Goal: Submit feedback/report problem

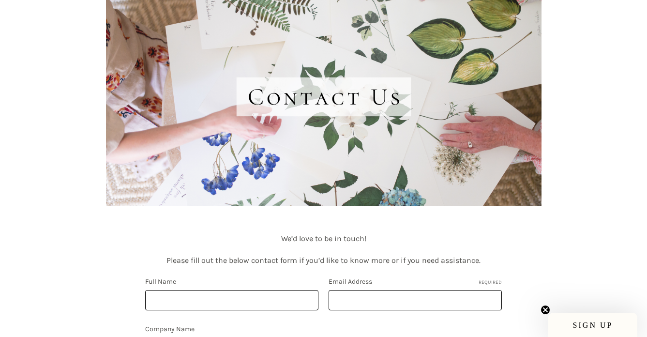
scroll to position [314, 0]
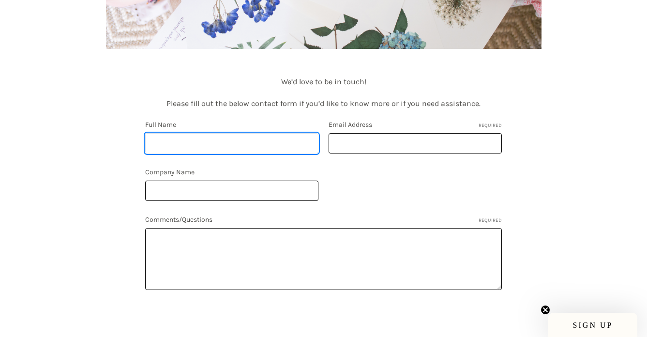
click at [273, 145] on input "Full Name" at bounding box center [231, 143] width 173 height 20
type input "michelle"
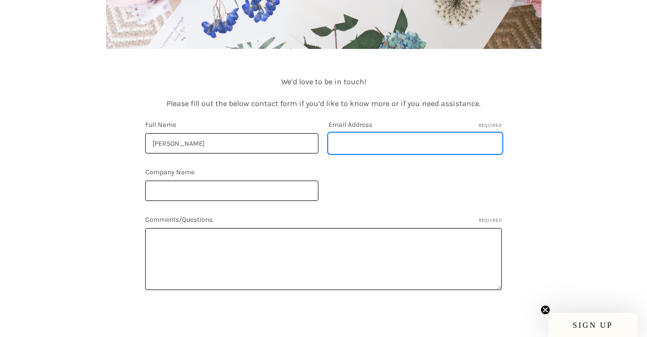
click at [391, 140] on input "Email Address Required" at bounding box center [415, 143] width 173 height 20
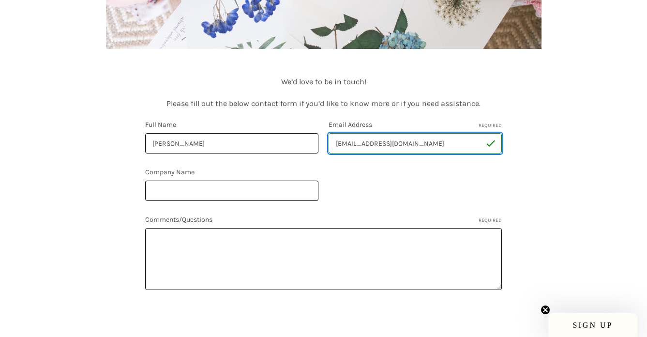
type input "mmwestmo@gmail.com"
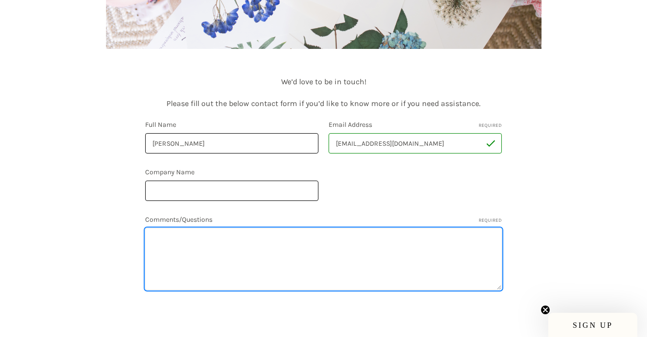
click at [287, 244] on textarea "Comments/Questions Required" at bounding box center [323, 259] width 357 height 62
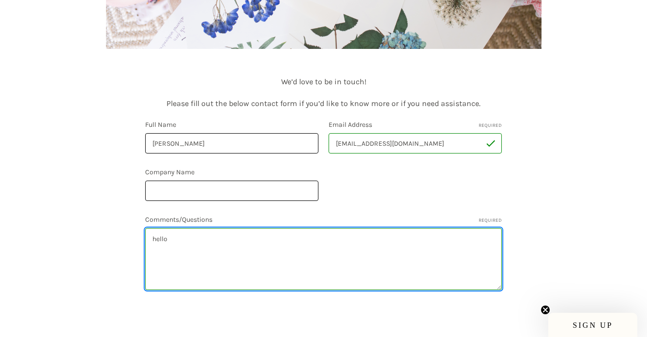
type textarea "hello"
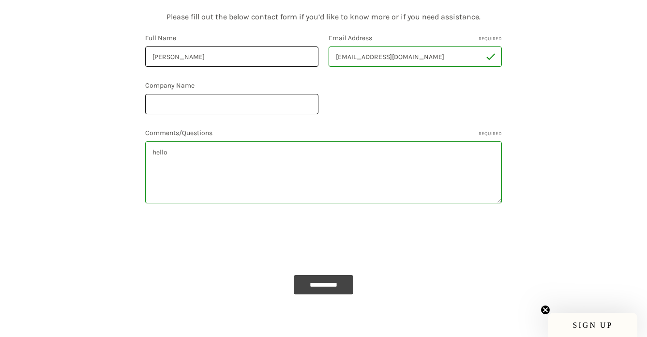
scroll to position [401, 0]
click at [323, 287] on input "**********" at bounding box center [324, 283] width 60 height 19
